Goal: Task Accomplishment & Management: Manage account settings

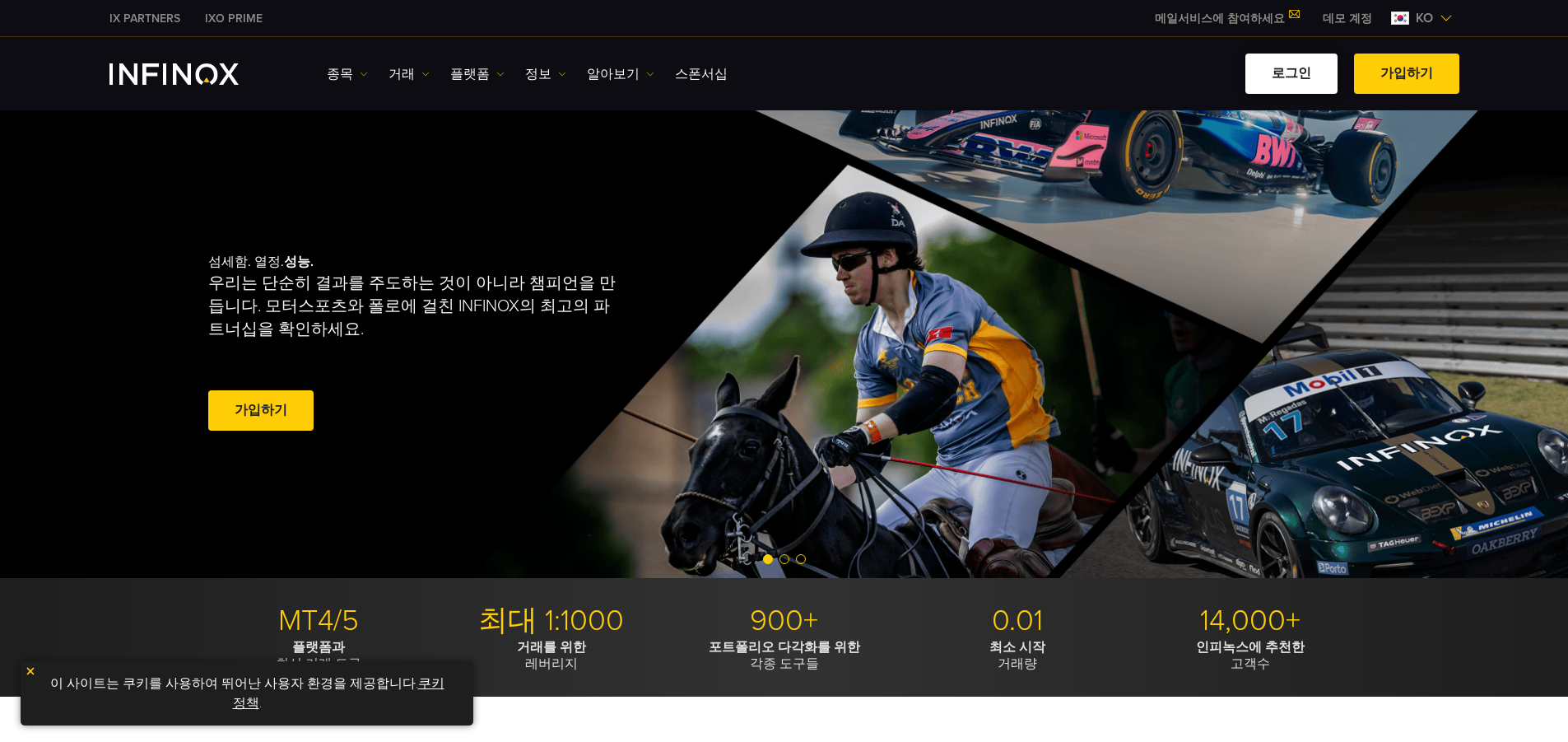
click at [1298, 65] on link "로그인" at bounding box center [1292, 73] width 93 height 41
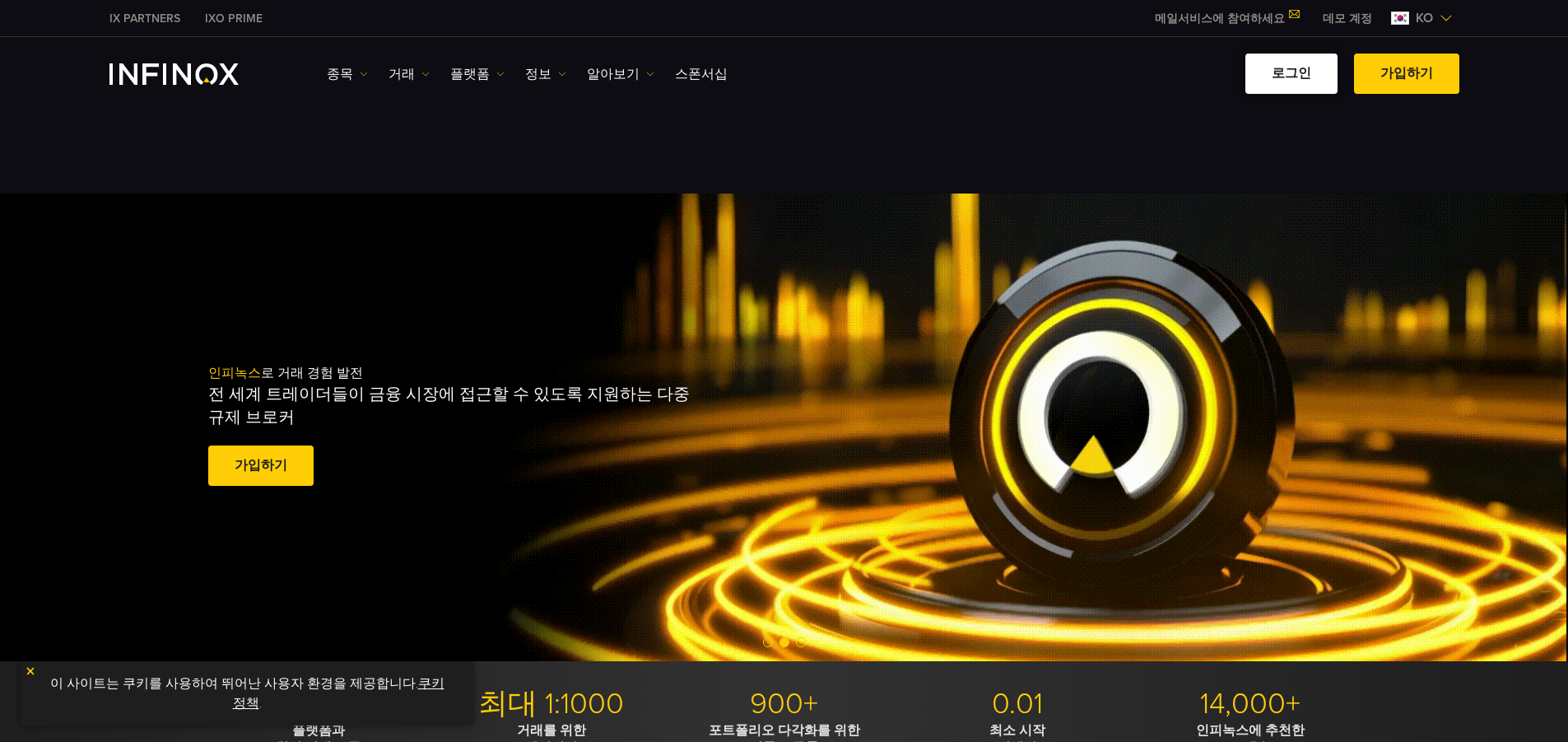
click at [775, 77] on link "로그인" at bounding box center [1292, 73] width 93 height 41
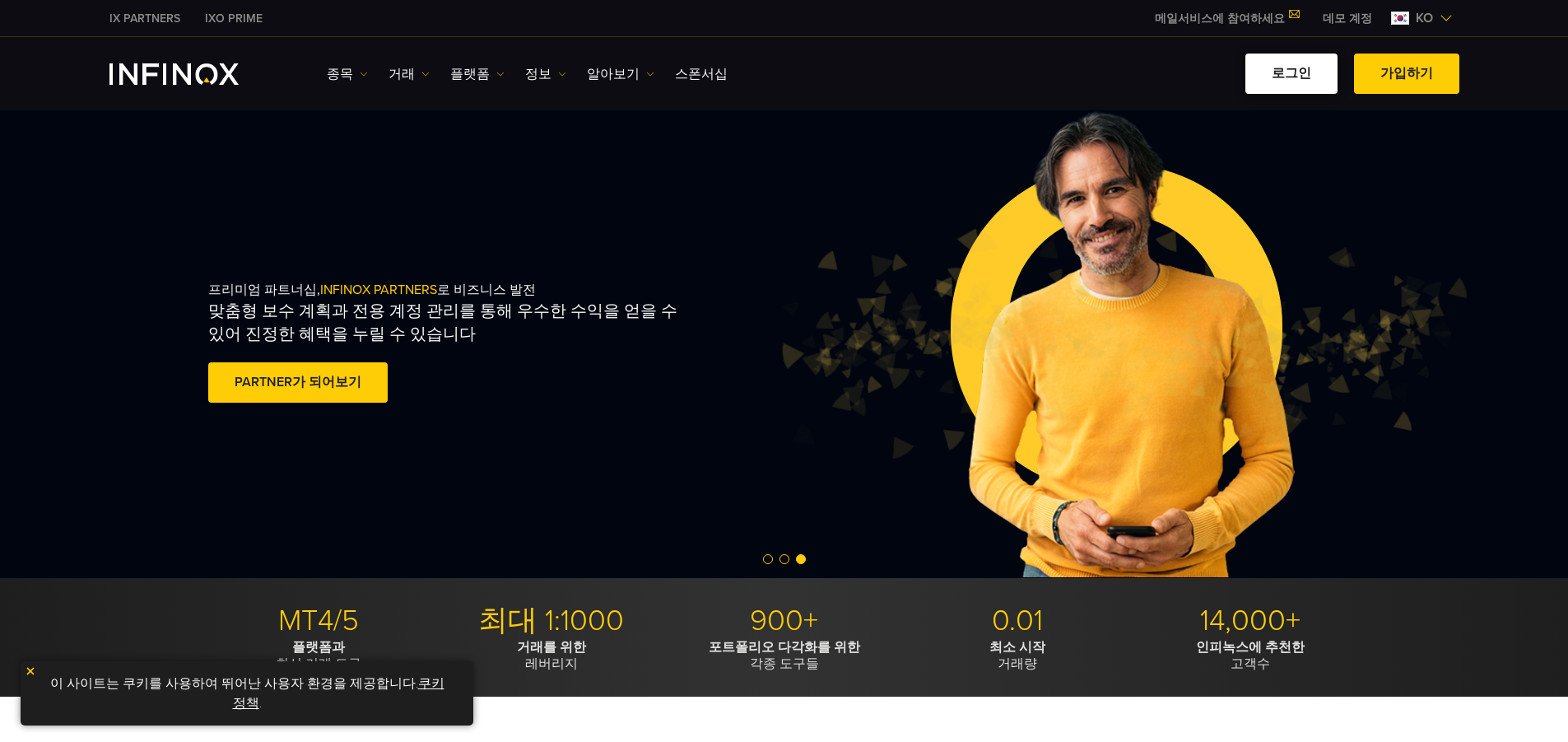
click at [1289, 74] on link "로그인" at bounding box center [1292, 73] width 93 height 41
